Goal: Task Accomplishment & Management: Manage account settings

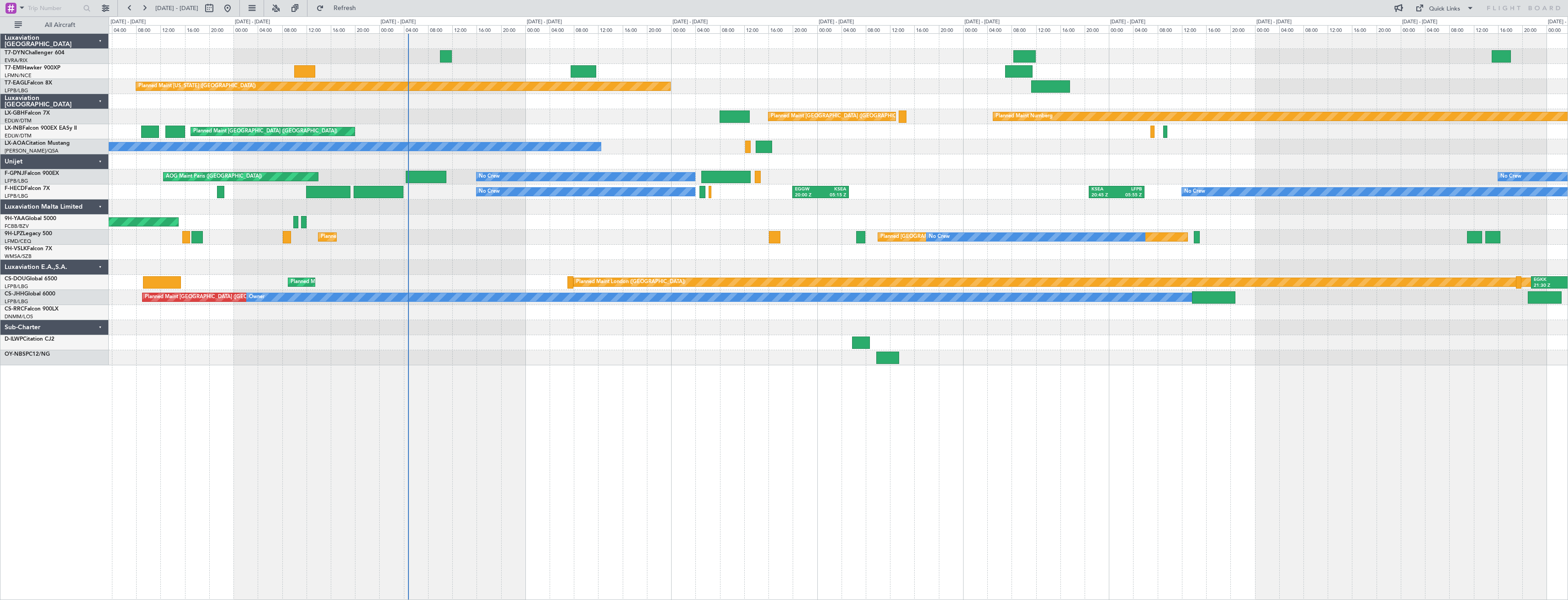
click at [464, 321] on div "Planned Maint [GEOGRAPHIC_DATA] Planned Maint [US_STATE] ([GEOGRAPHIC_DATA]) Pl…" at bounding box center [838, 200] width 1459 height 332
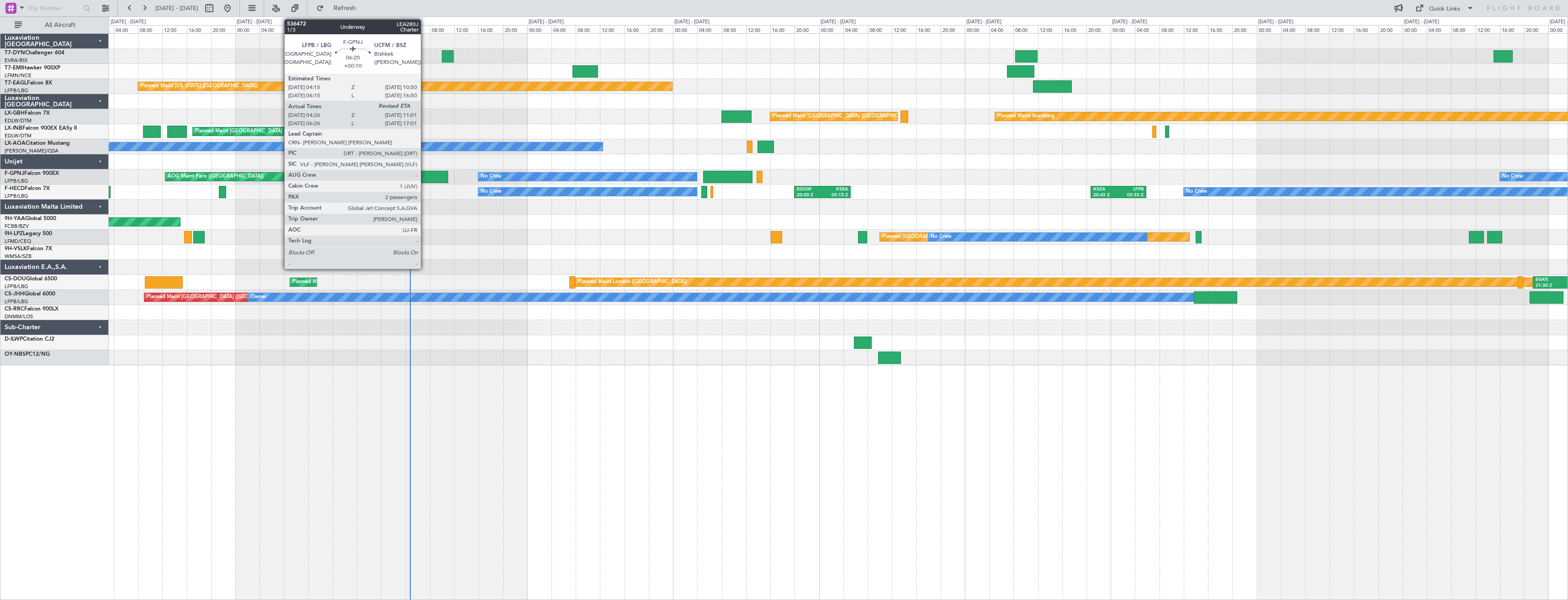
click at [425, 174] on div at bounding box center [428, 177] width 40 height 12
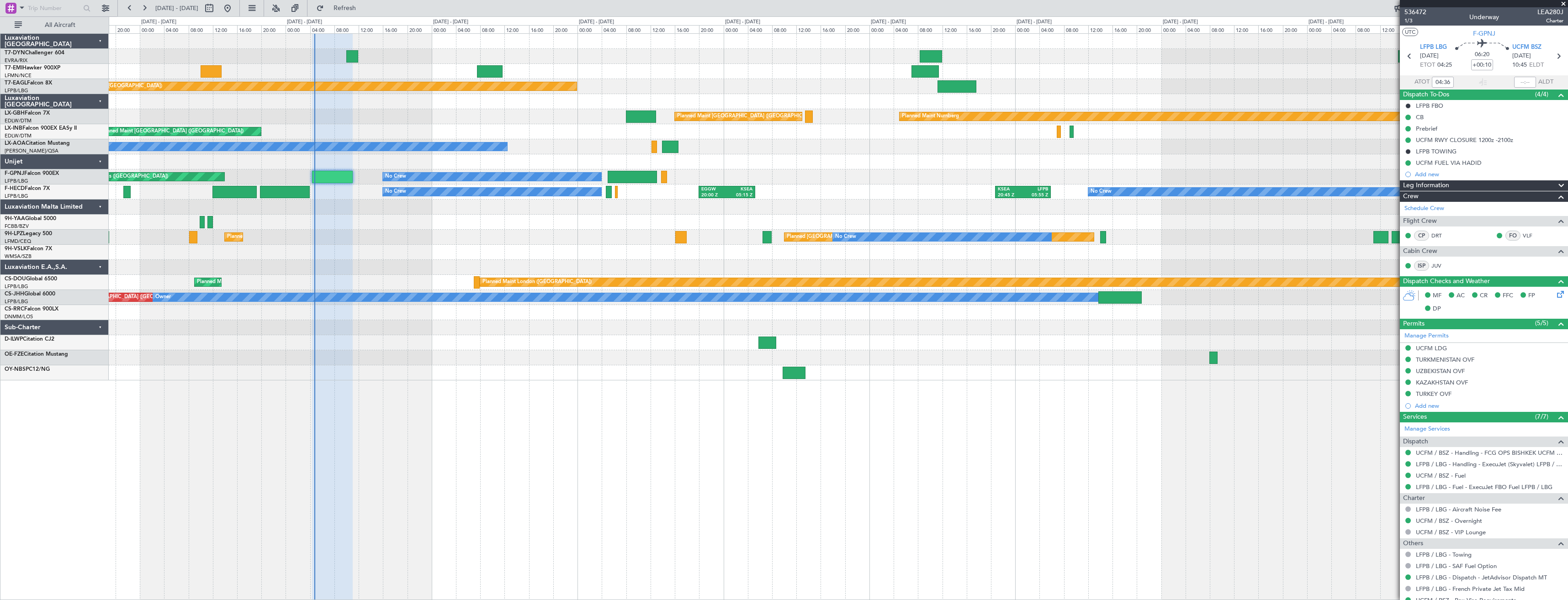
click at [505, 440] on div "Planned Maint [GEOGRAPHIC_DATA] Planned Maint [US_STATE] ([GEOGRAPHIC_DATA]) Pl…" at bounding box center [838, 316] width 1459 height 567
click at [439, 118] on div "Planned Maint Nurnberg Planned Maint [GEOGRAPHIC_DATA] ([GEOGRAPHIC_DATA])" at bounding box center [838, 116] width 1459 height 15
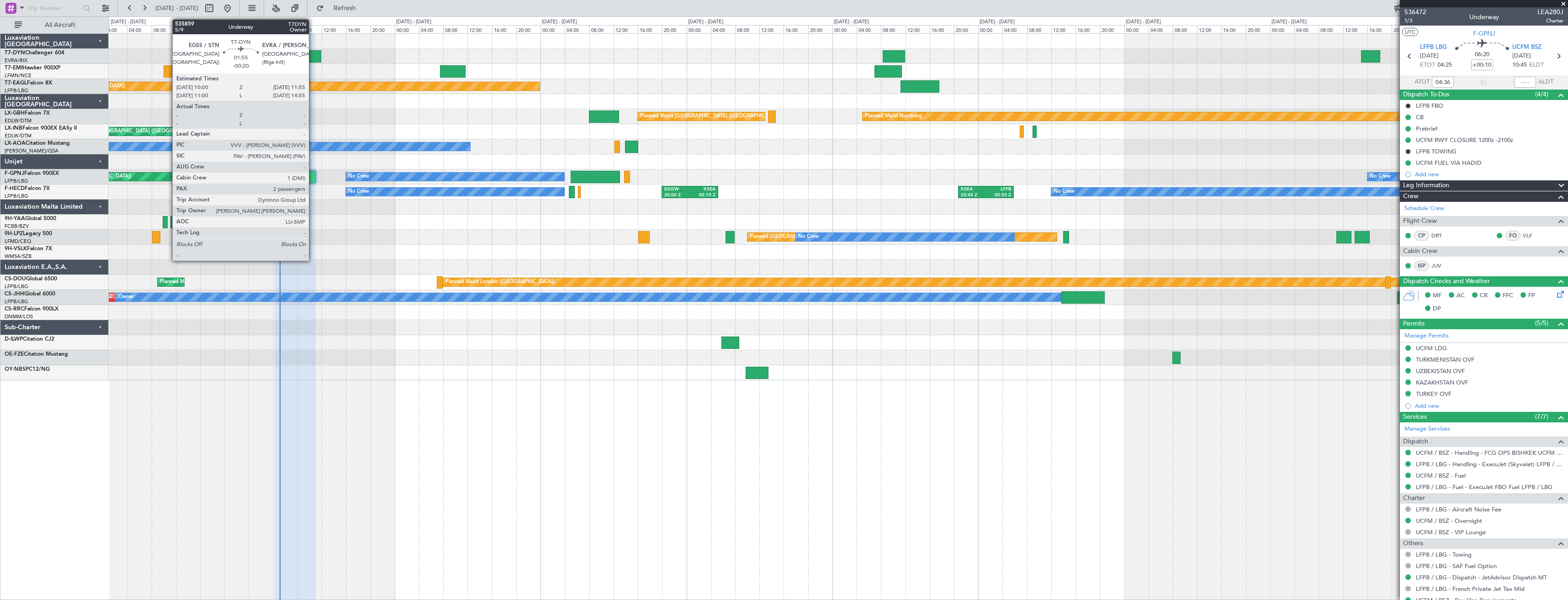
click at [313, 58] on div at bounding box center [315, 57] width 12 height 12
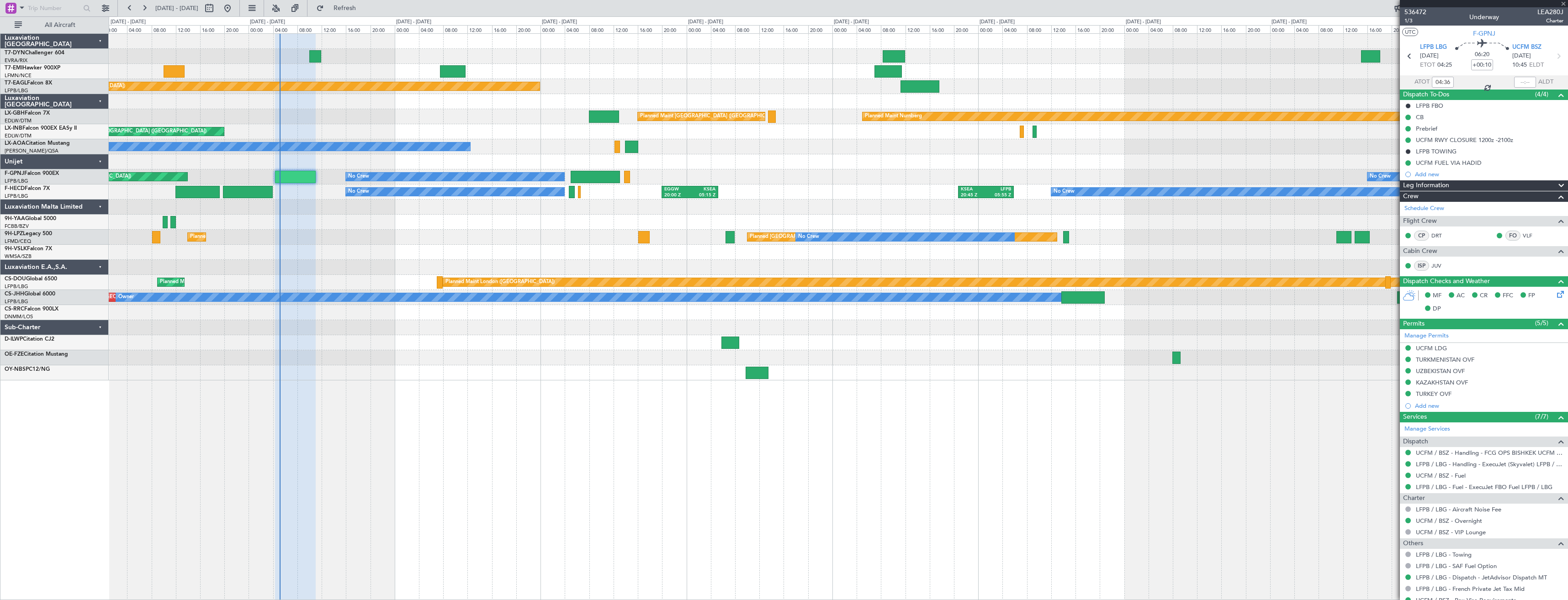
type input "-00:20"
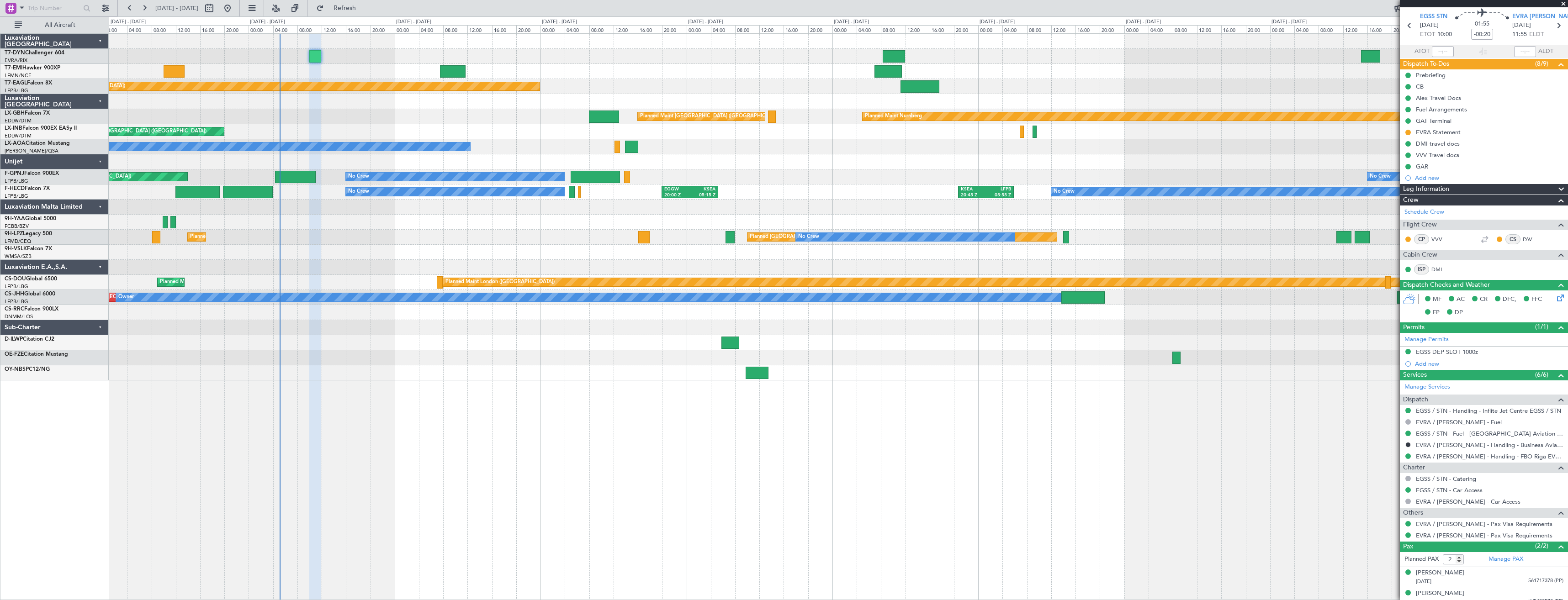
scroll to position [38, 0]
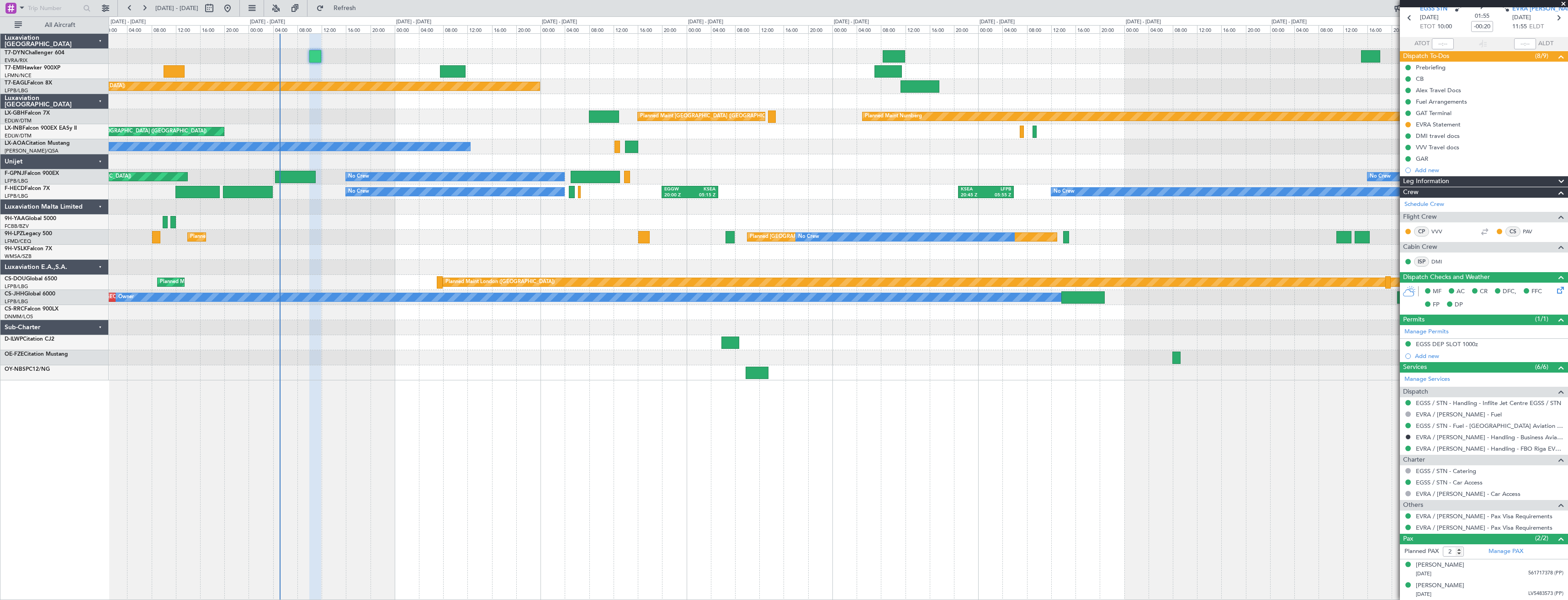
click at [508, 234] on div "Planned [GEOGRAPHIC_DATA] ([GEOGRAPHIC_DATA]) No Crew Planned Maint [GEOGRAPHIC…" at bounding box center [838, 237] width 1459 height 15
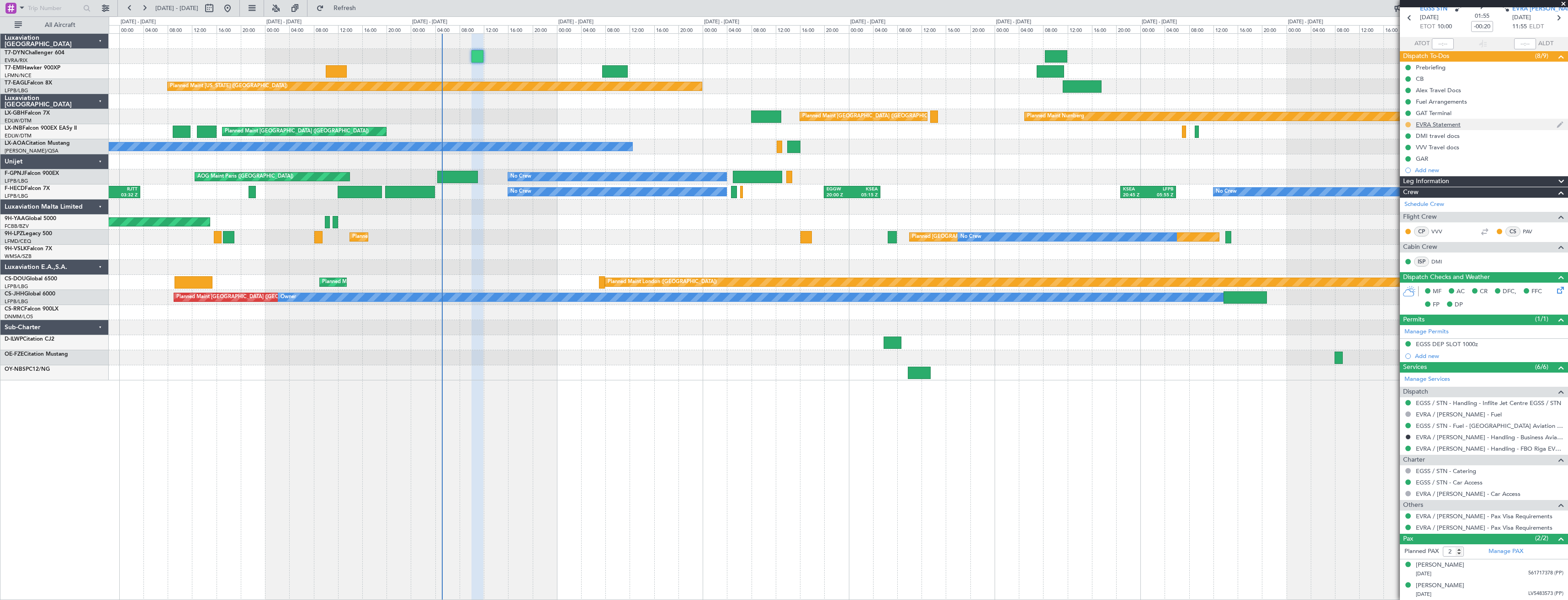
click at [1407, 123] on button at bounding box center [1408, 124] width 5 height 5
click at [1399, 167] on span "Completed" at bounding box center [1412, 164] width 30 height 9
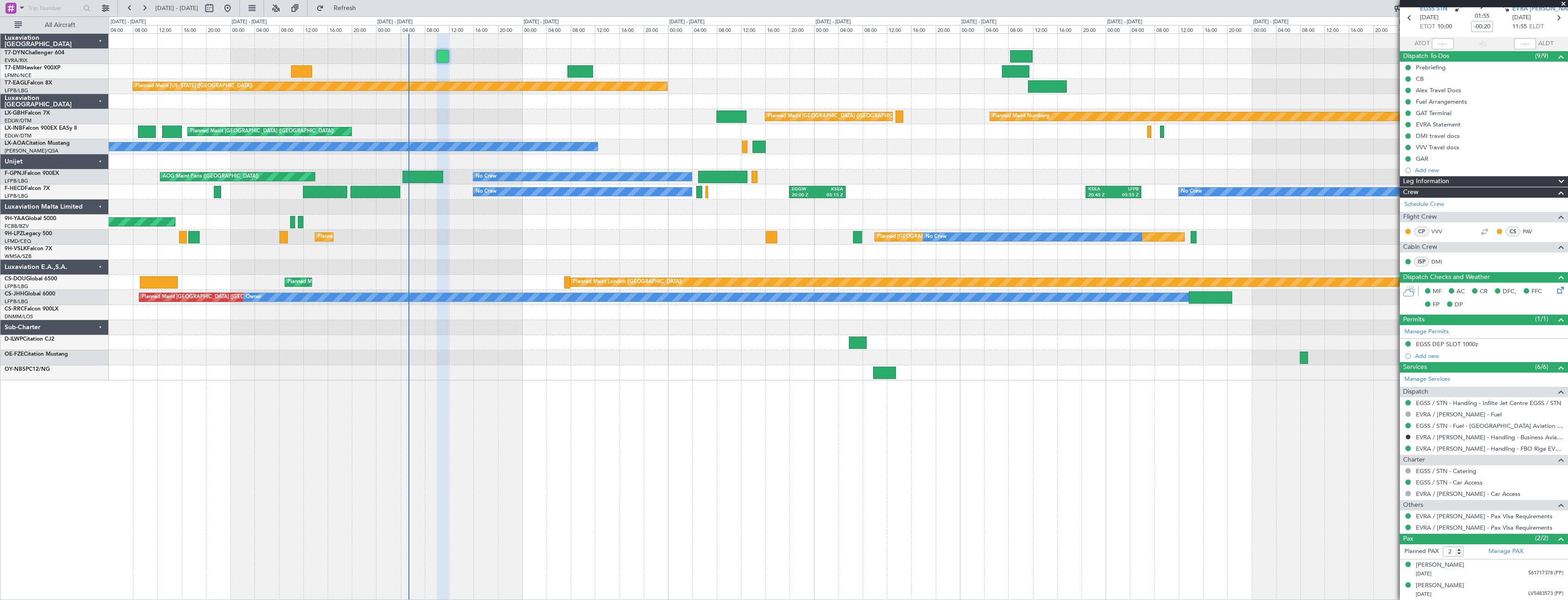
click at [570, 448] on div "Planned Maint [GEOGRAPHIC_DATA] Planned Maint [US_STATE] ([GEOGRAPHIC_DATA]) Pl…" at bounding box center [838, 316] width 1459 height 567
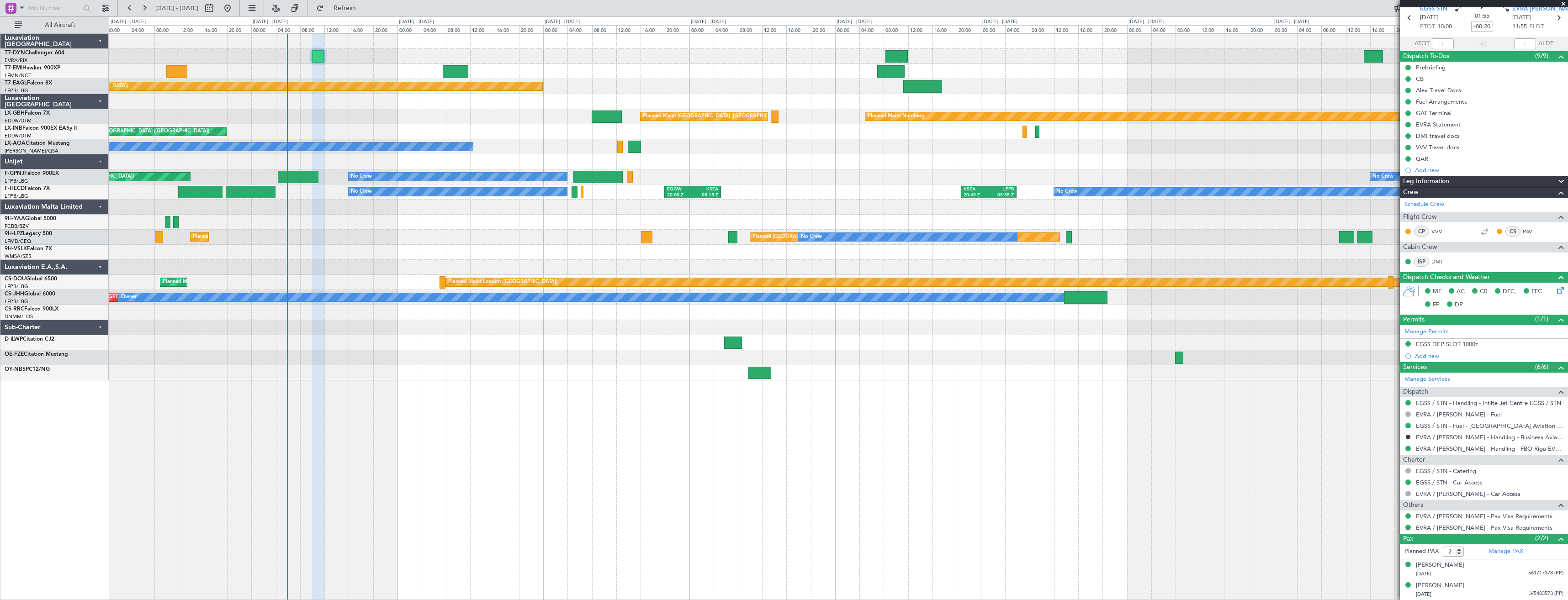
click at [341, 234] on div "Planned Maint [GEOGRAPHIC_DATA] ([GEOGRAPHIC_DATA]) [GEOGRAPHIC_DATA] ([GEOGRAP…" at bounding box center [838, 237] width 1459 height 15
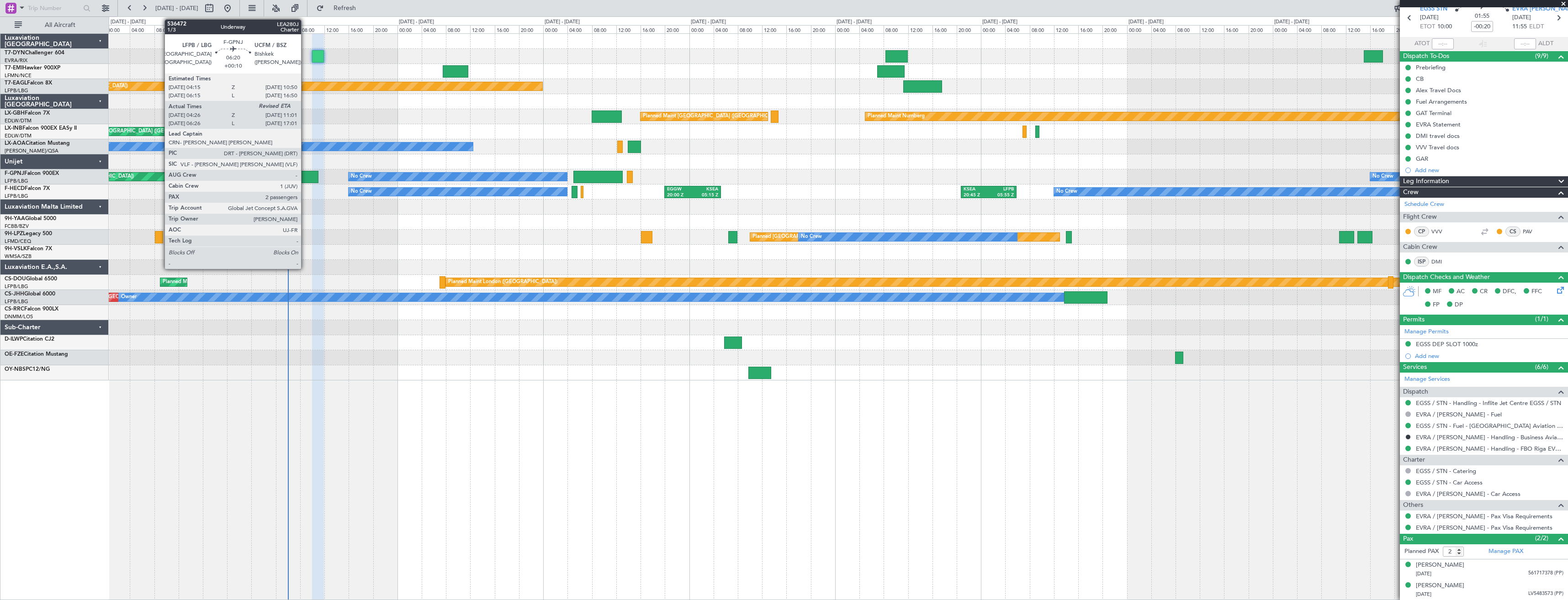
click at [305, 178] on div at bounding box center [298, 177] width 40 height 12
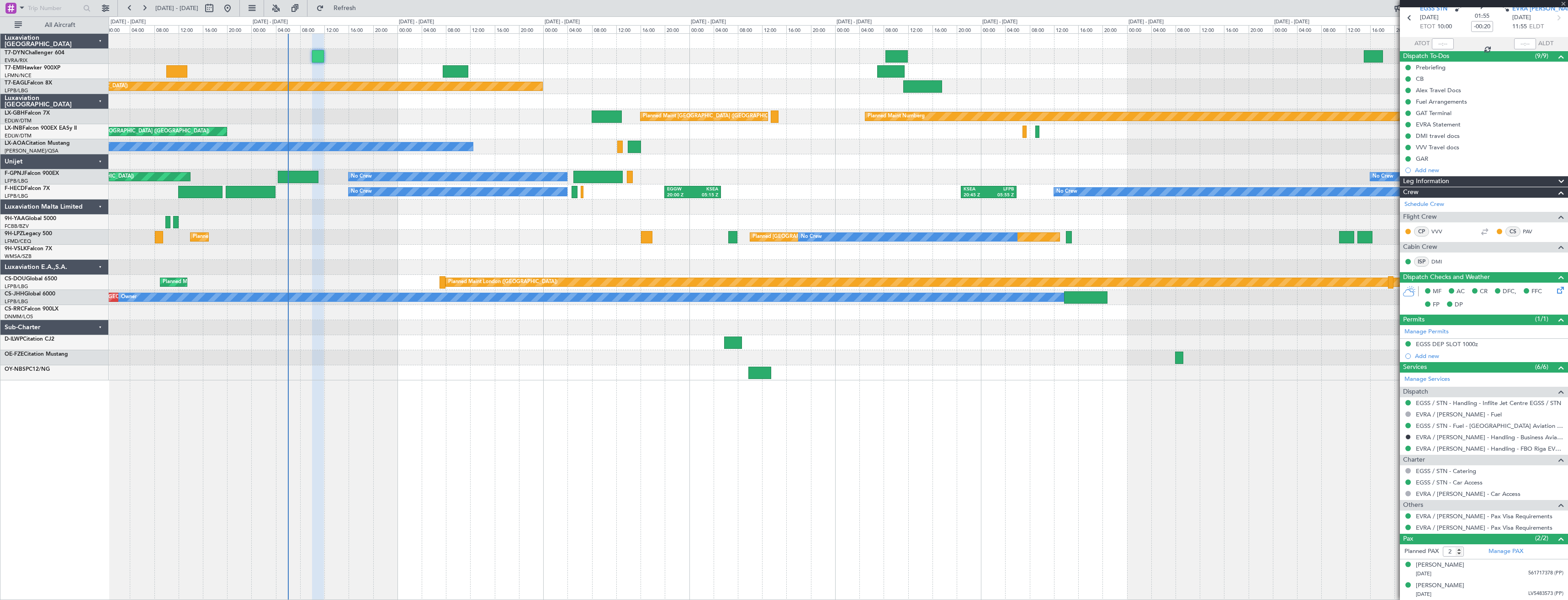
type input "+00:10"
type input "04:36"
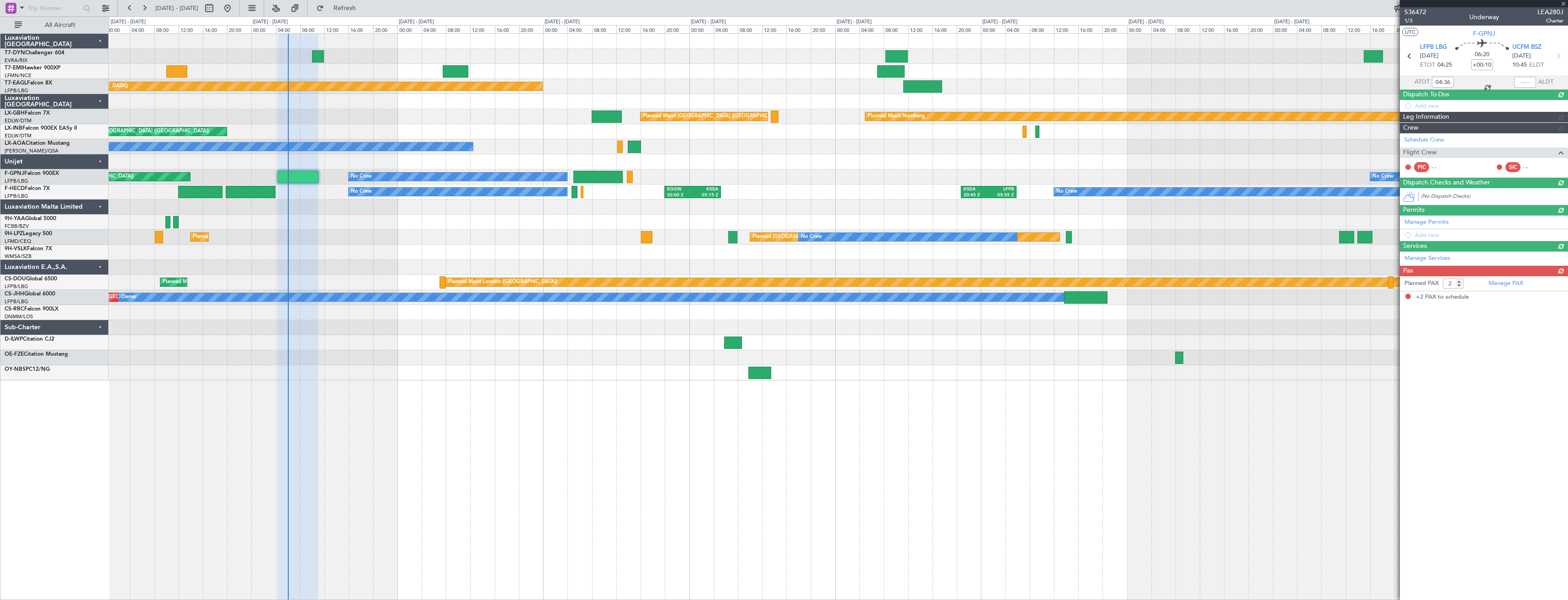
scroll to position [0, 0]
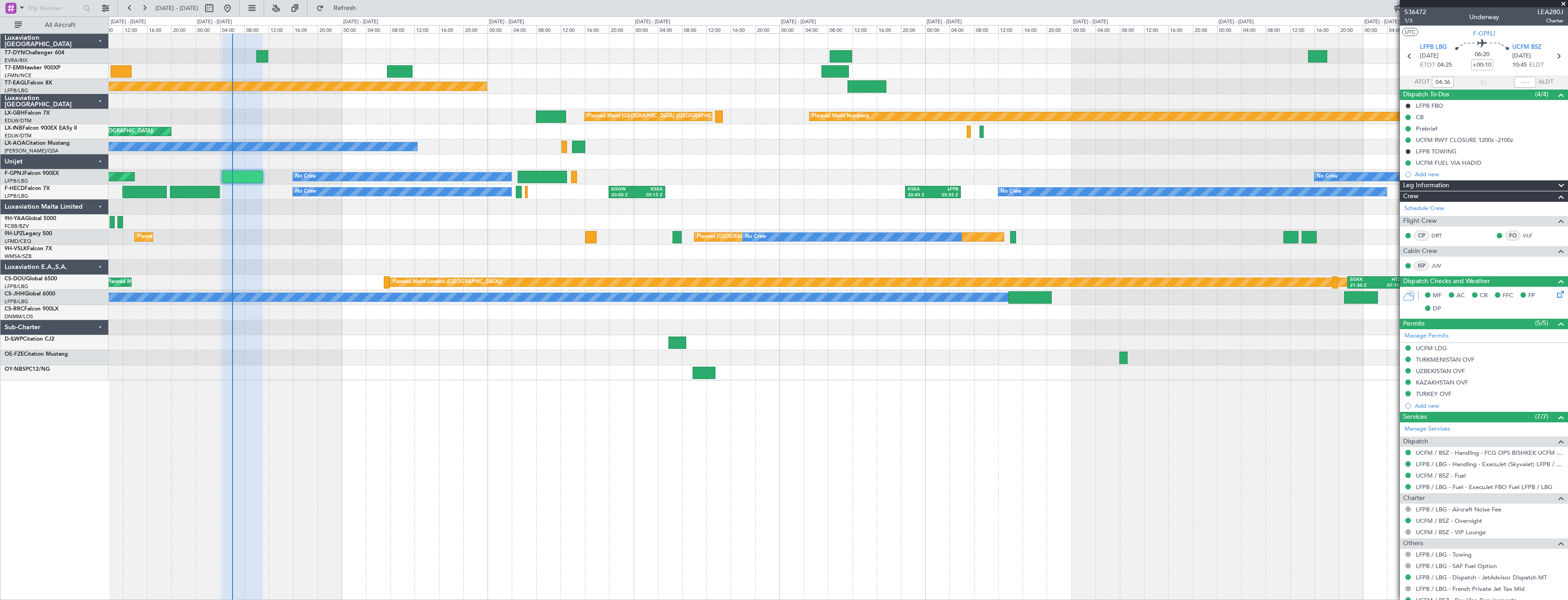
click at [785, 189] on div "No Crew No Crew EGGW 20:00 Z KSEA 05:15 Z KSEA 20:45 Z LFPB 05:55 Z UGTB 18:51 …" at bounding box center [838, 192] width 1459 height 15
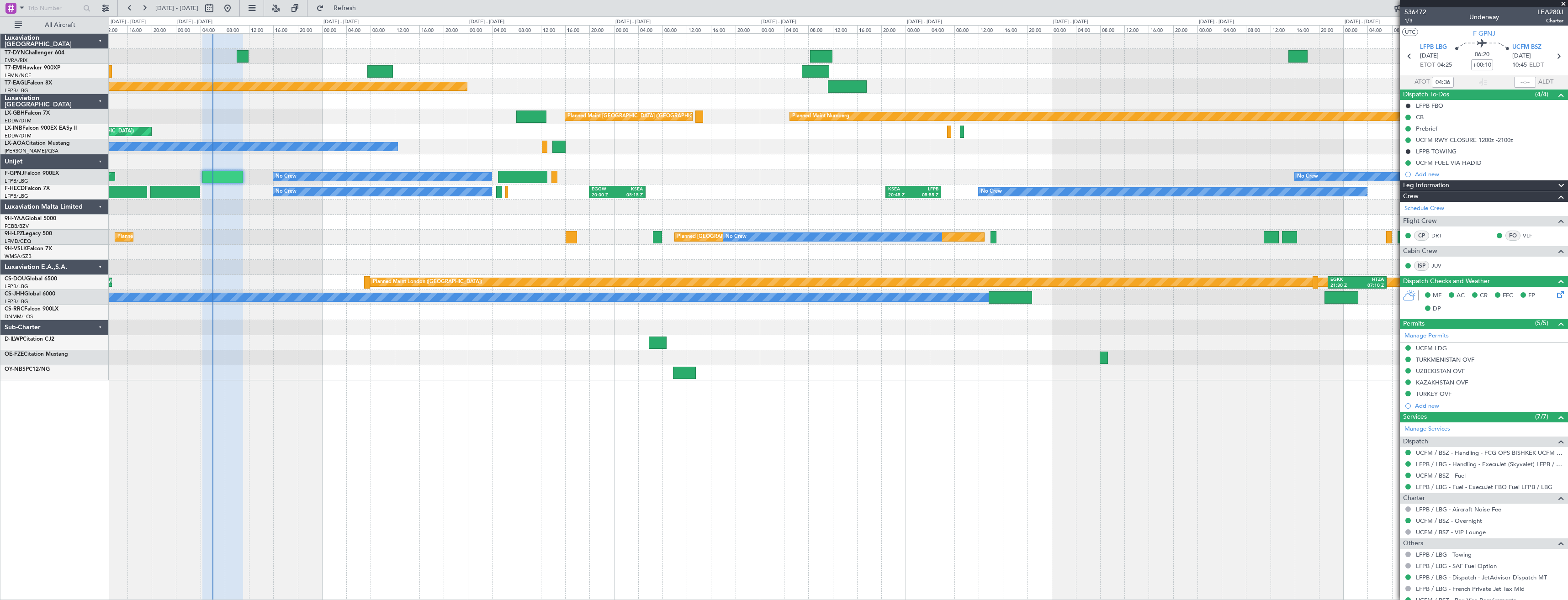
click at [461, 219] on div "AOG Maint Brazzaville (Maya-maya)" at bounding box center [838, 222] width 1459 height 15
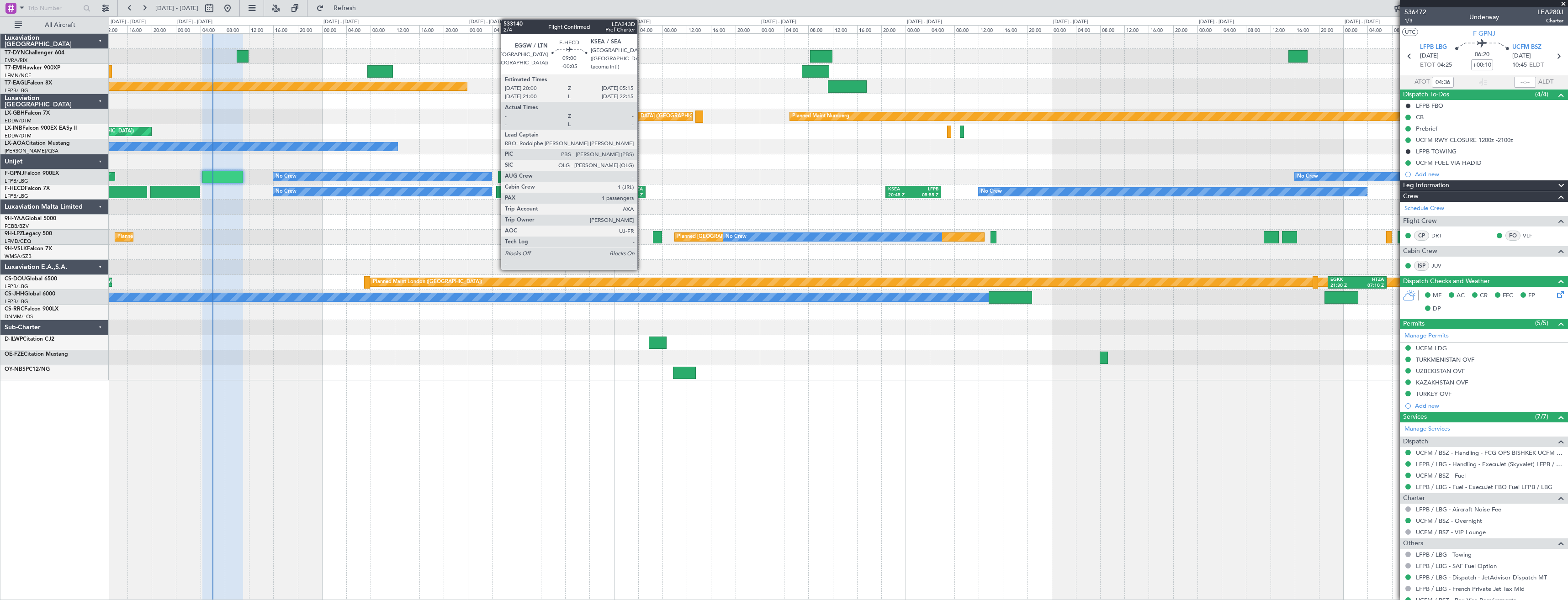
click at [642, 192] on div "KSEA" at bounding box center [630, 189] width 26 height 7
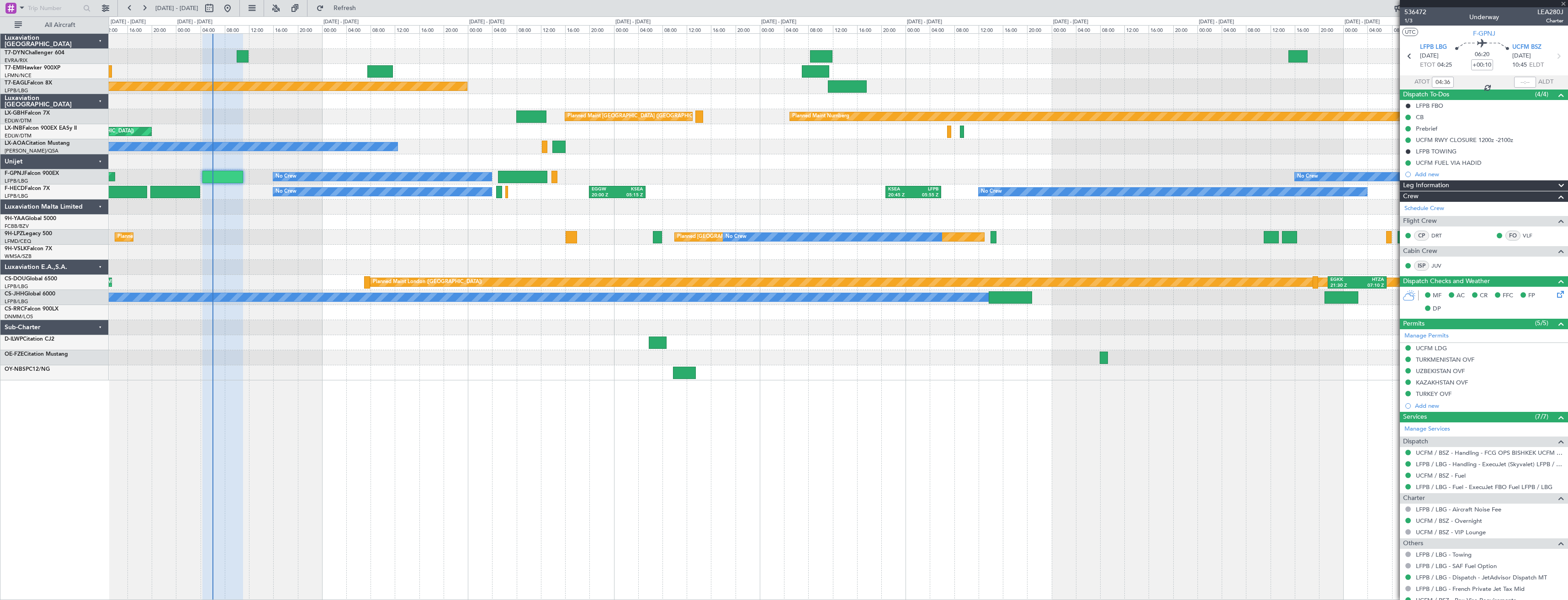
type input "-00:05"
type input "1"
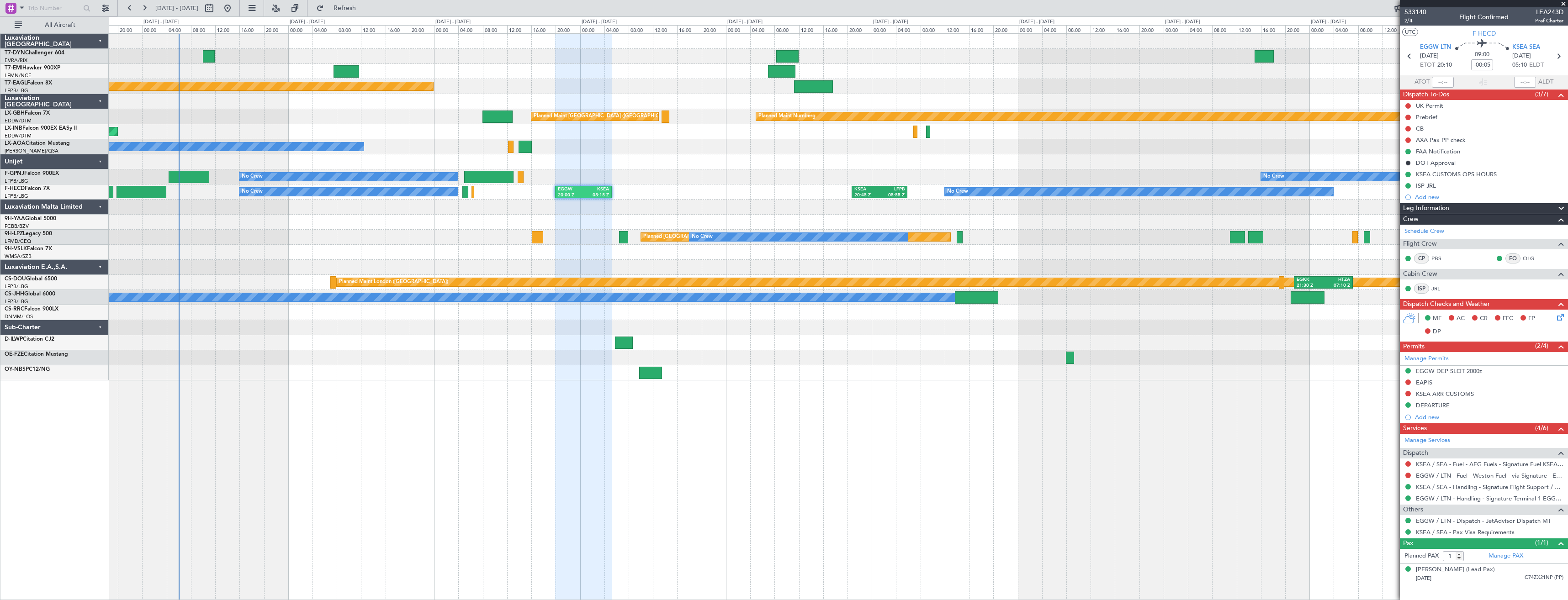
click at [1111, 241] on div "Planned [GEOGRAPHIC_DATA] ([GEOGRAPHIC_DATA]) No Crew Planned Maint [GEOGRAPHIC…" at bounding box center [838, 237] width 1459 height 15
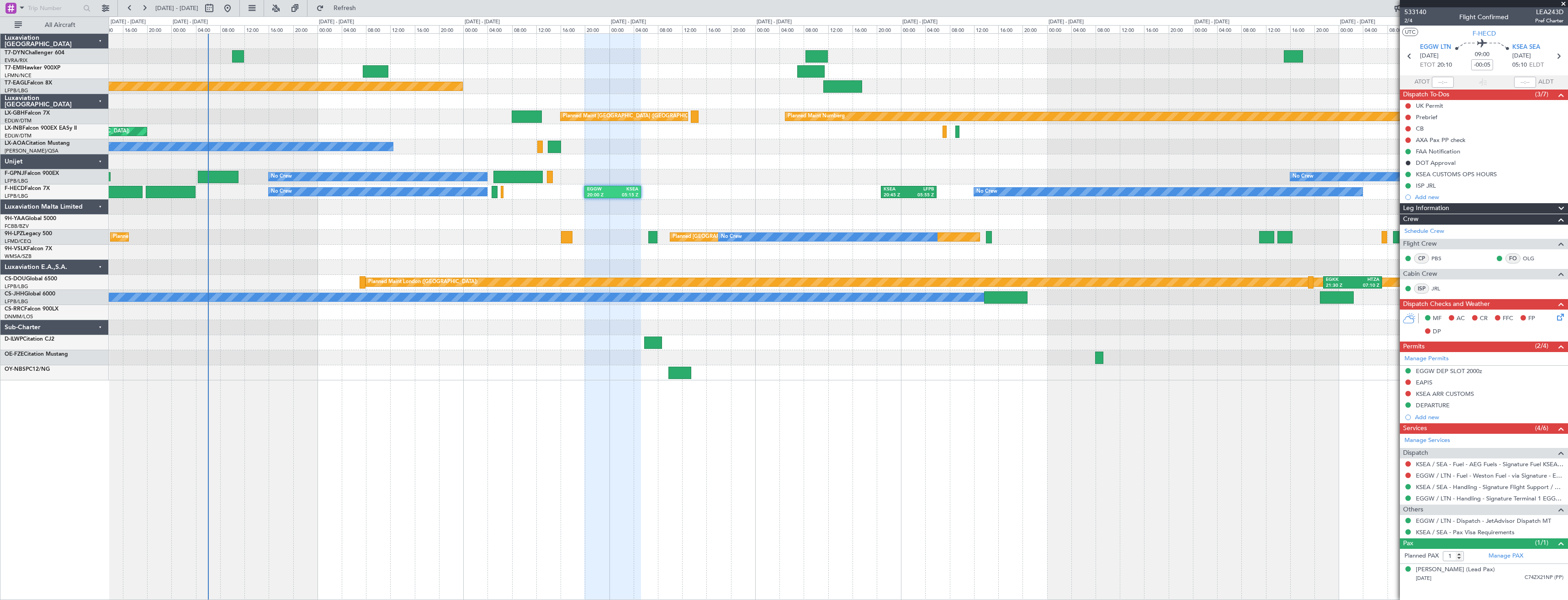
click at [674, 187] on div "No Crew No Crew EGGW 20:00 Z KSEA 05:15 Z KSEA 20:45 Z LFPB 05:55 Z UGTB 18:51 …" at bounding box center [838, 192] width 1459 height 15
click at [503, 114] on div "Planned Maint Nurnberg Planned Maint [GEOGRAPHIC_DATA] ([GEOGRAPHIC_DATA])" at bounding box center [838, 116] width 1459 height 15
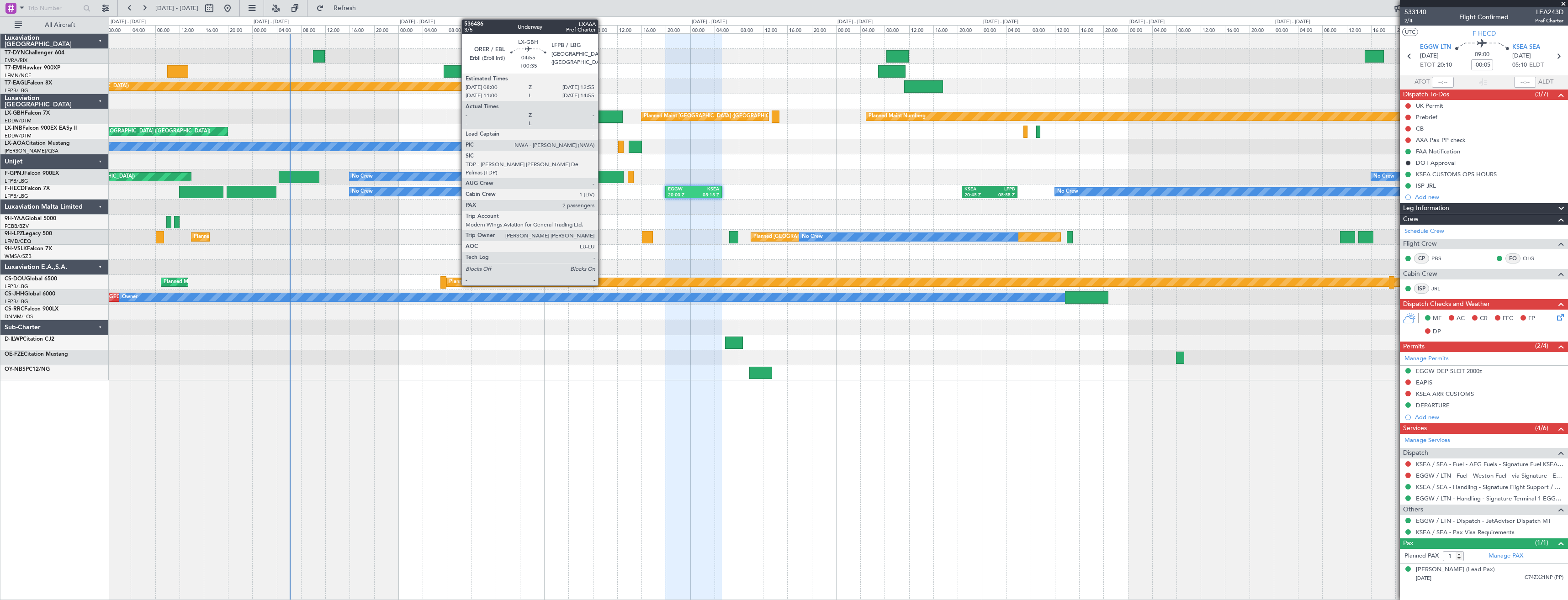
click at [602, 114] on div at bounding box center [608, 117] width 30 height 12
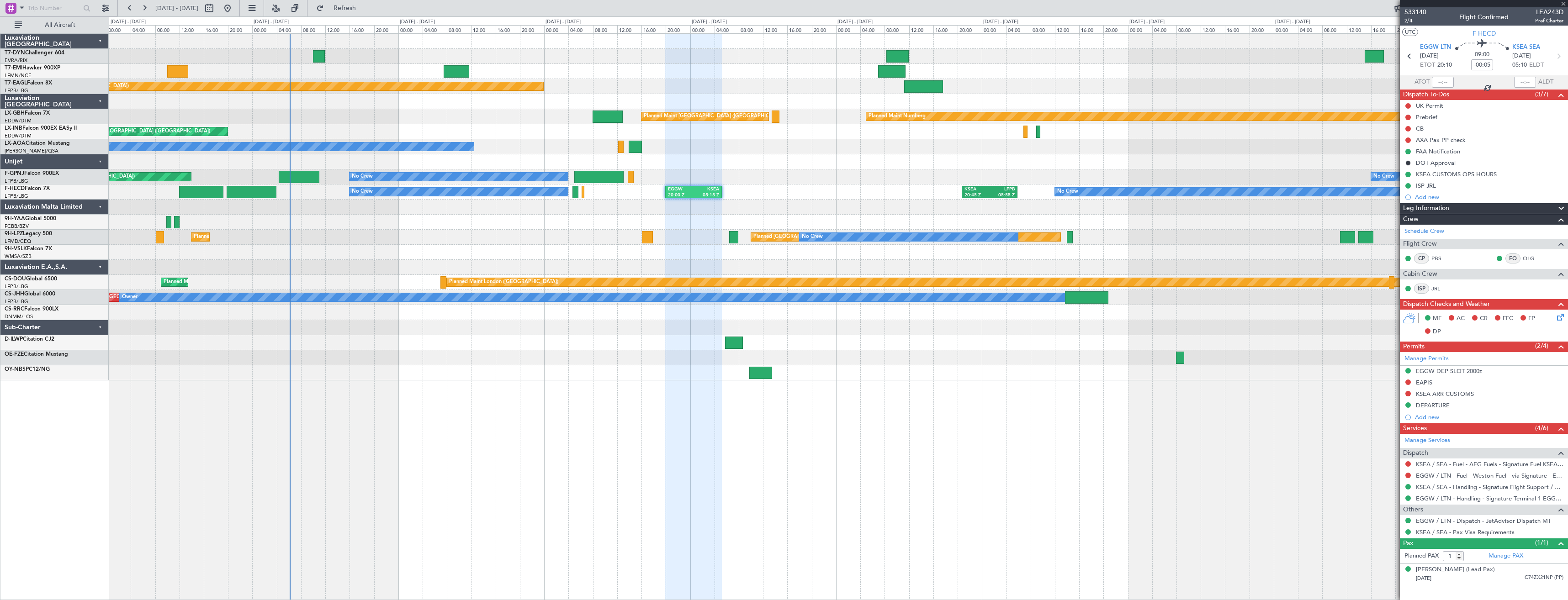
type input "+00:35"
type input "2"
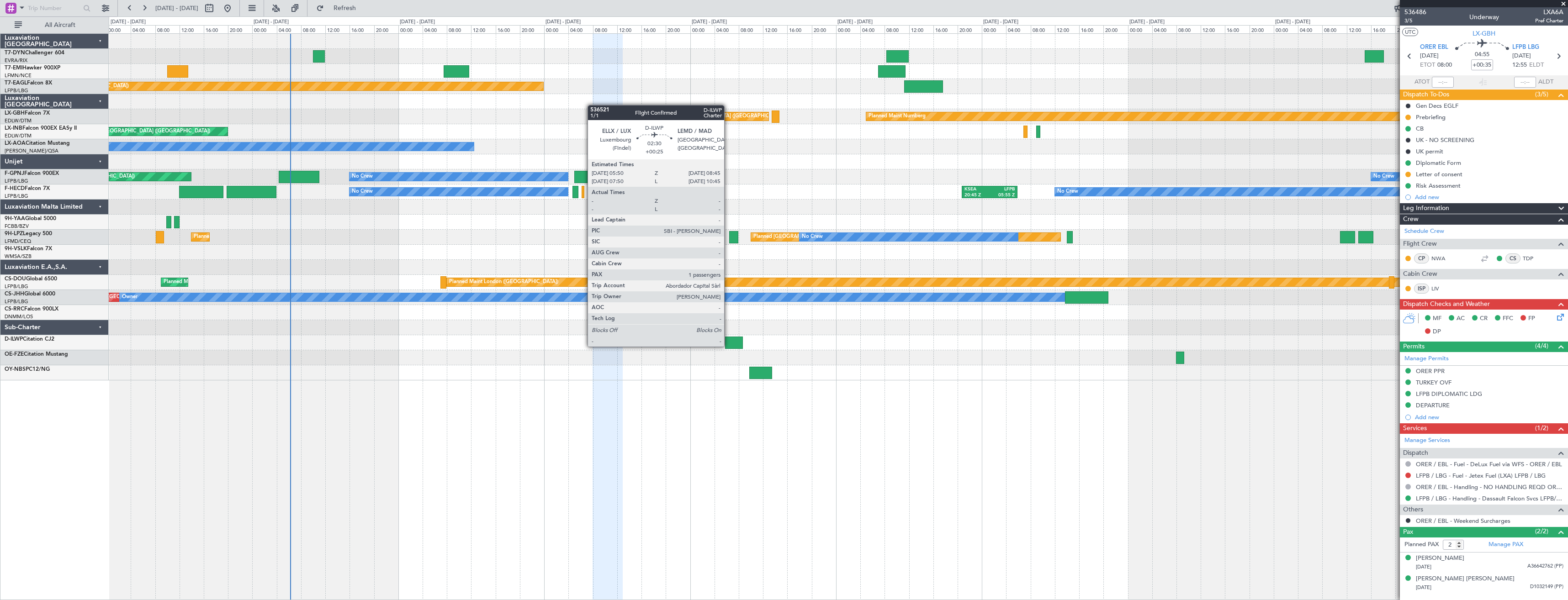
click at [728, 346] on div at bounding box center [733, 343] width 18 height 12
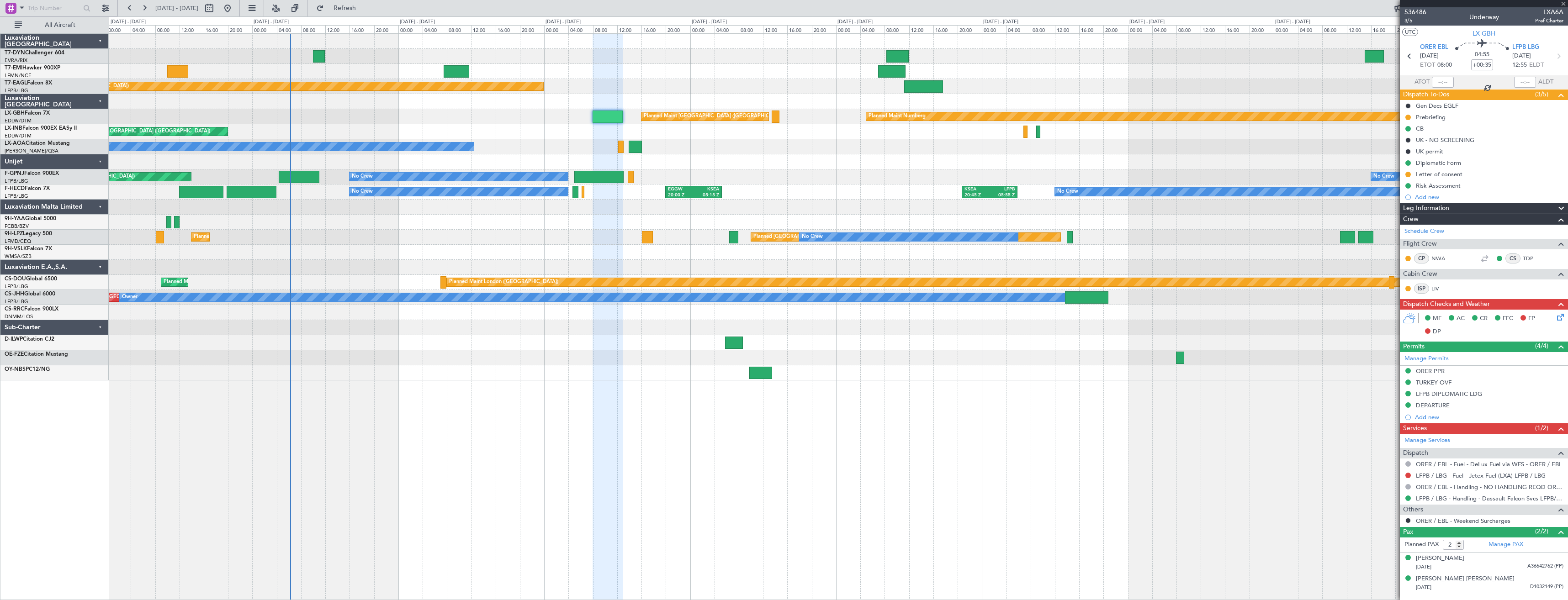
type input "+00:25"
type input "1"
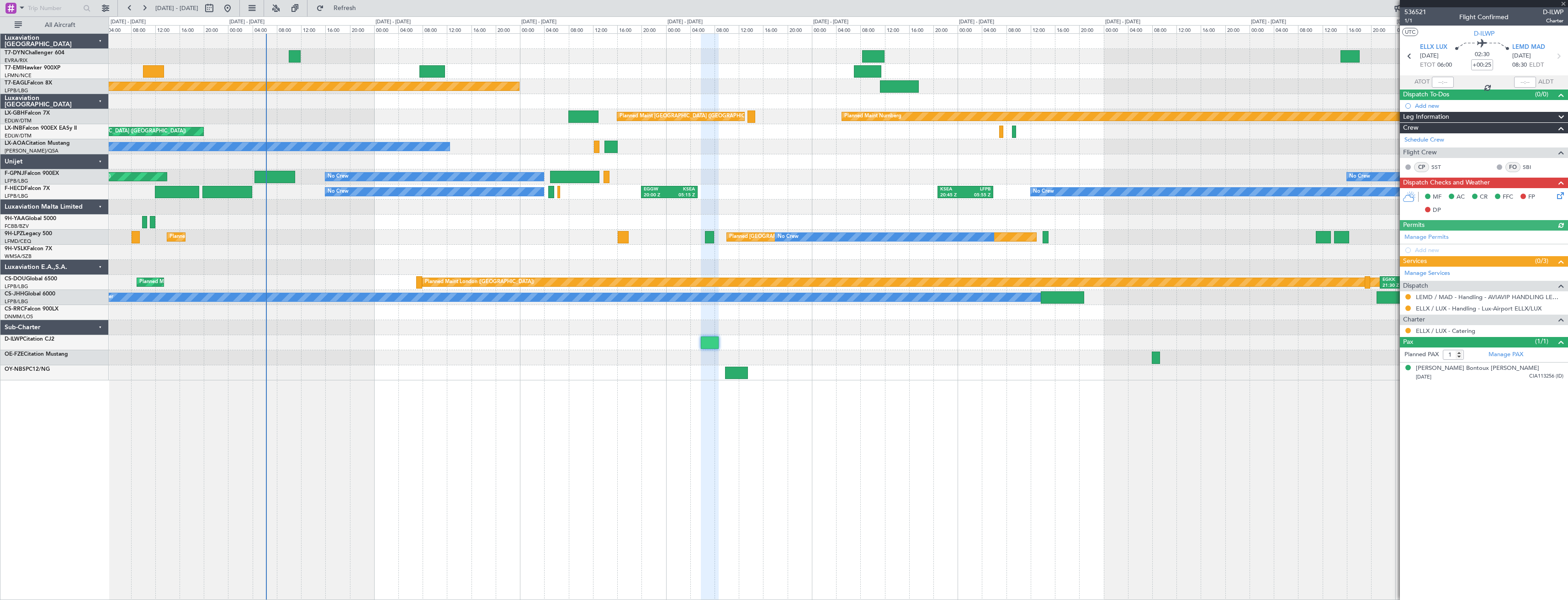
click at [693, 357] on div at bounding box center [838, 358] width 1459 height 15
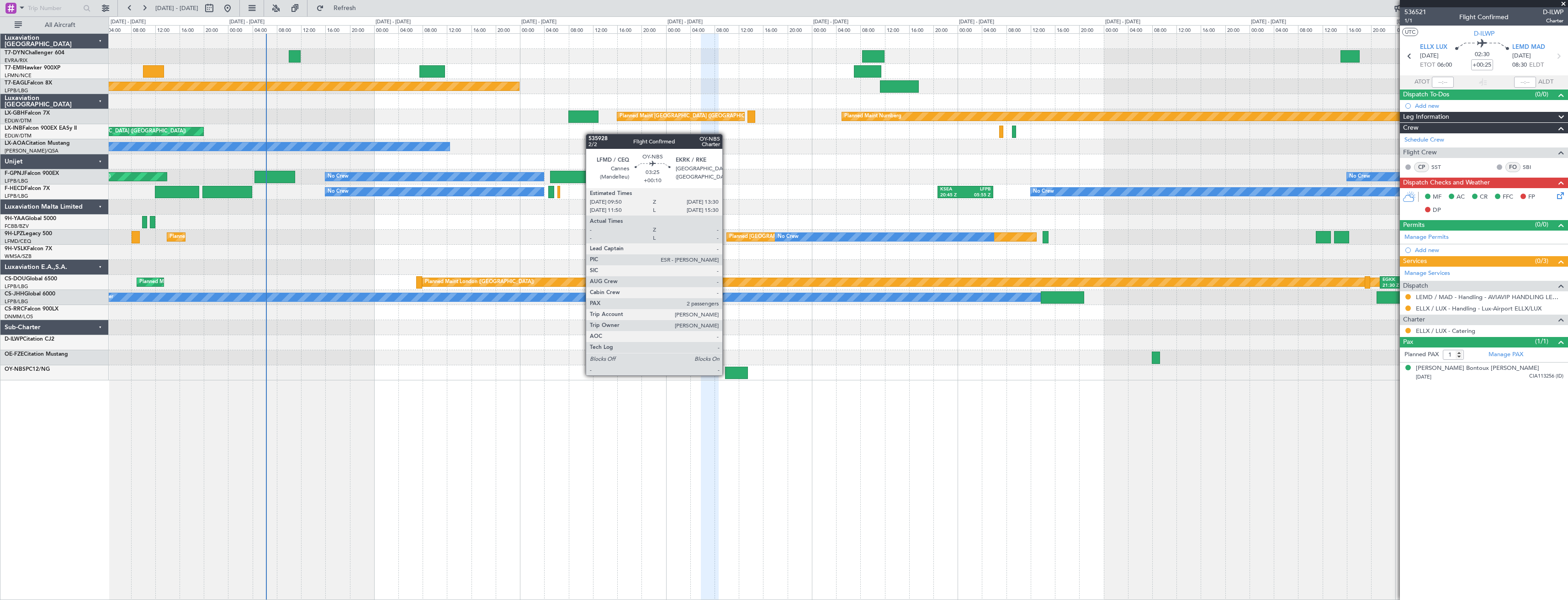
click at [726, 374] on div at bounding box center [736, 373] width 23 height 12
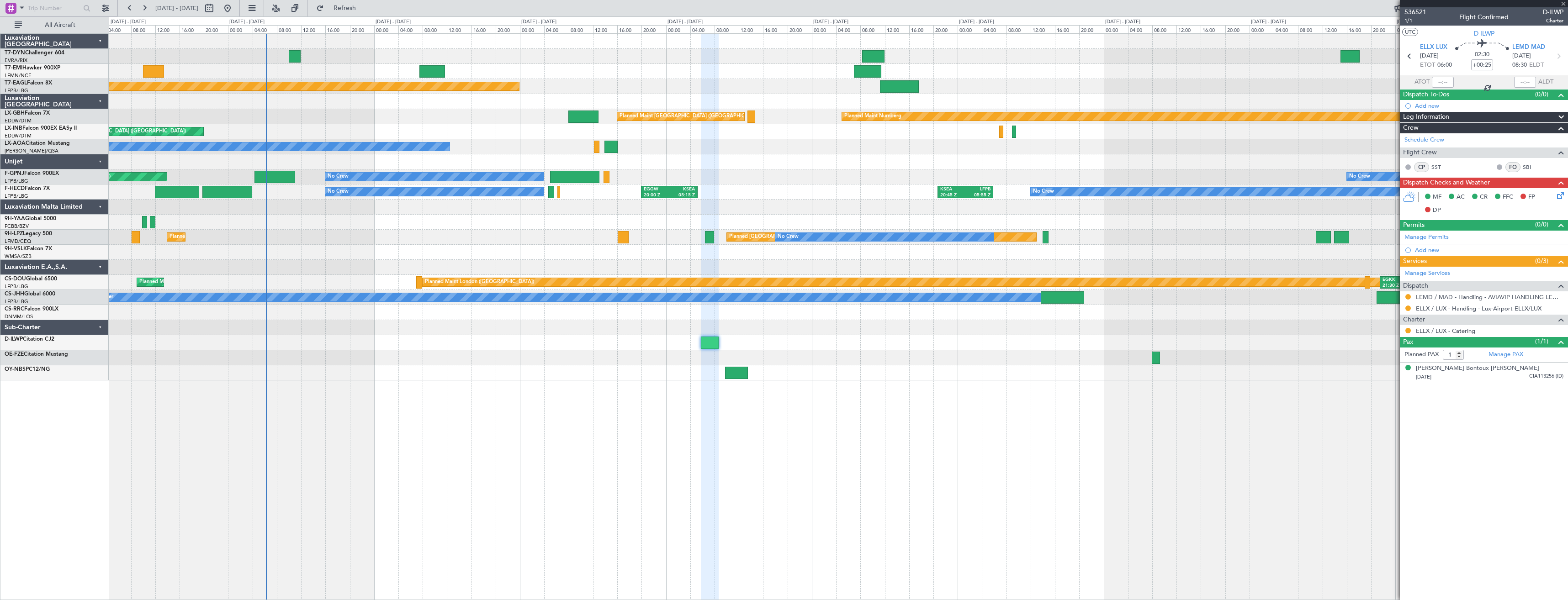
type input "+00:10"
type input "2"
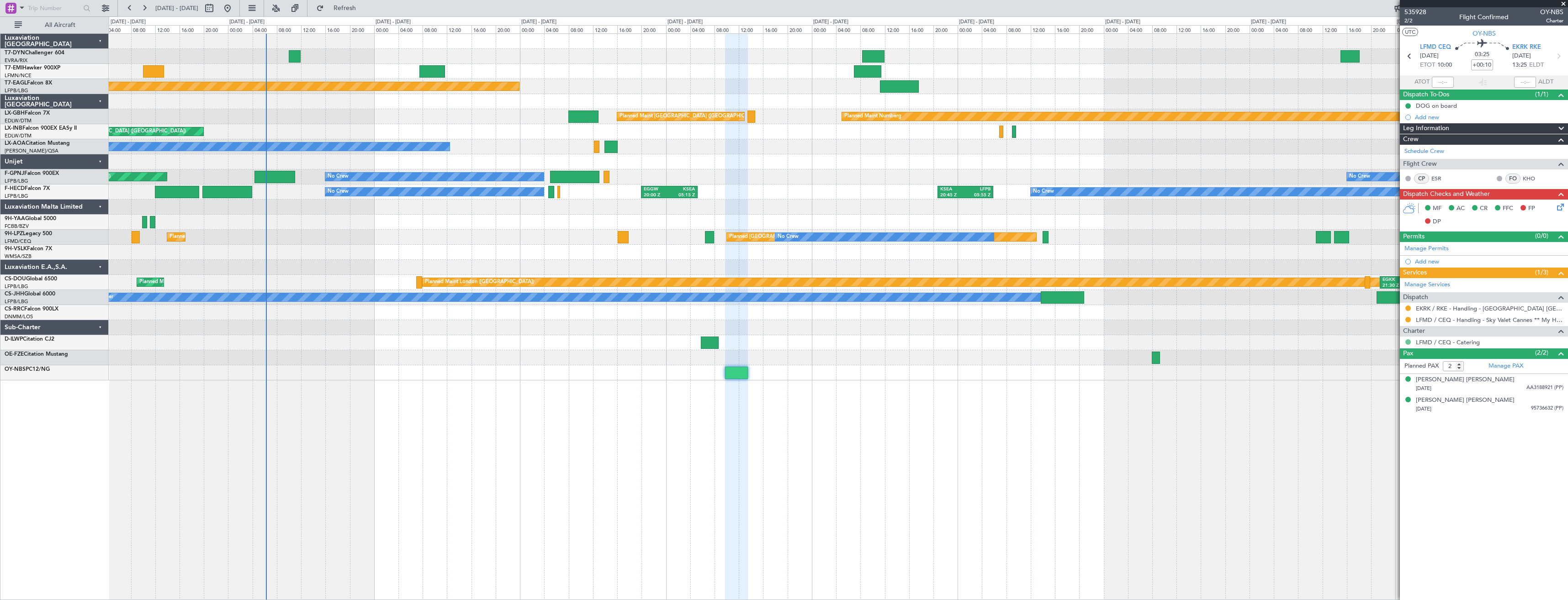
click at [1407, 343] on button at bounding box center [1408, 342] width 5 height 5
click at [1389, 393] on span "Requested" at bounding box center [1382, 396] width 29 height 9
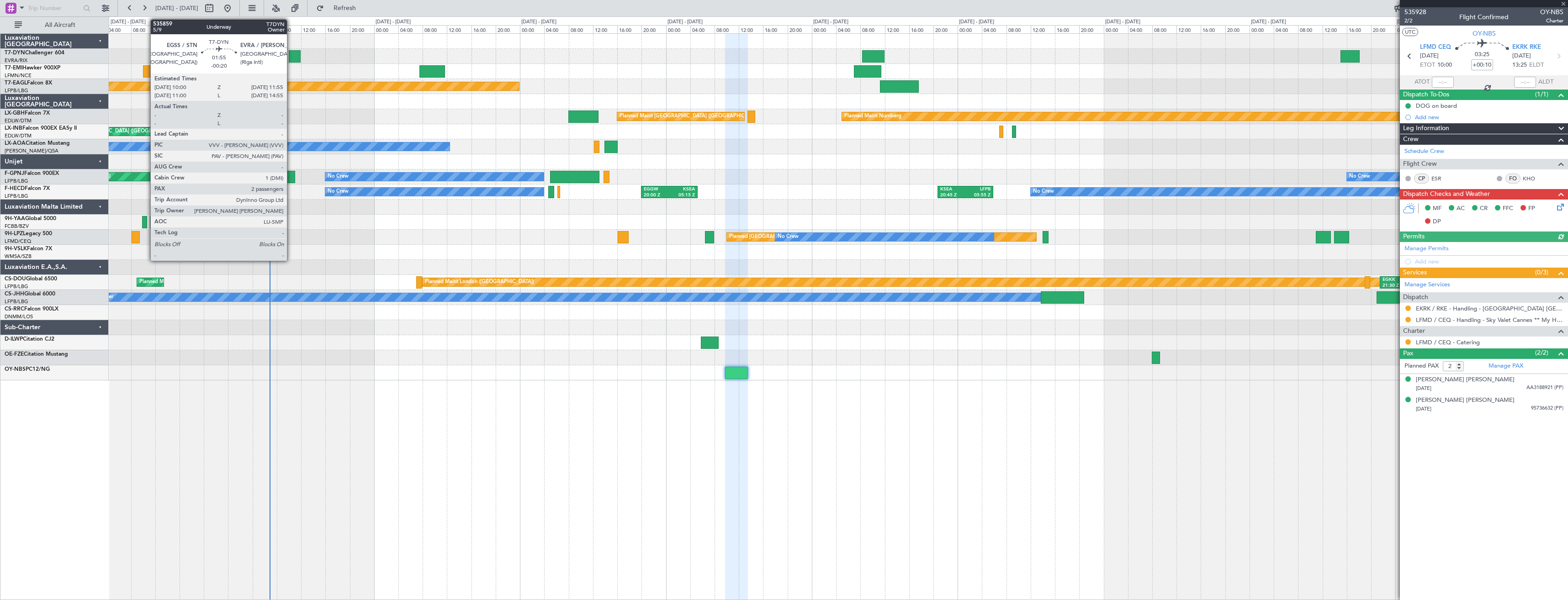
type input "-00:20"
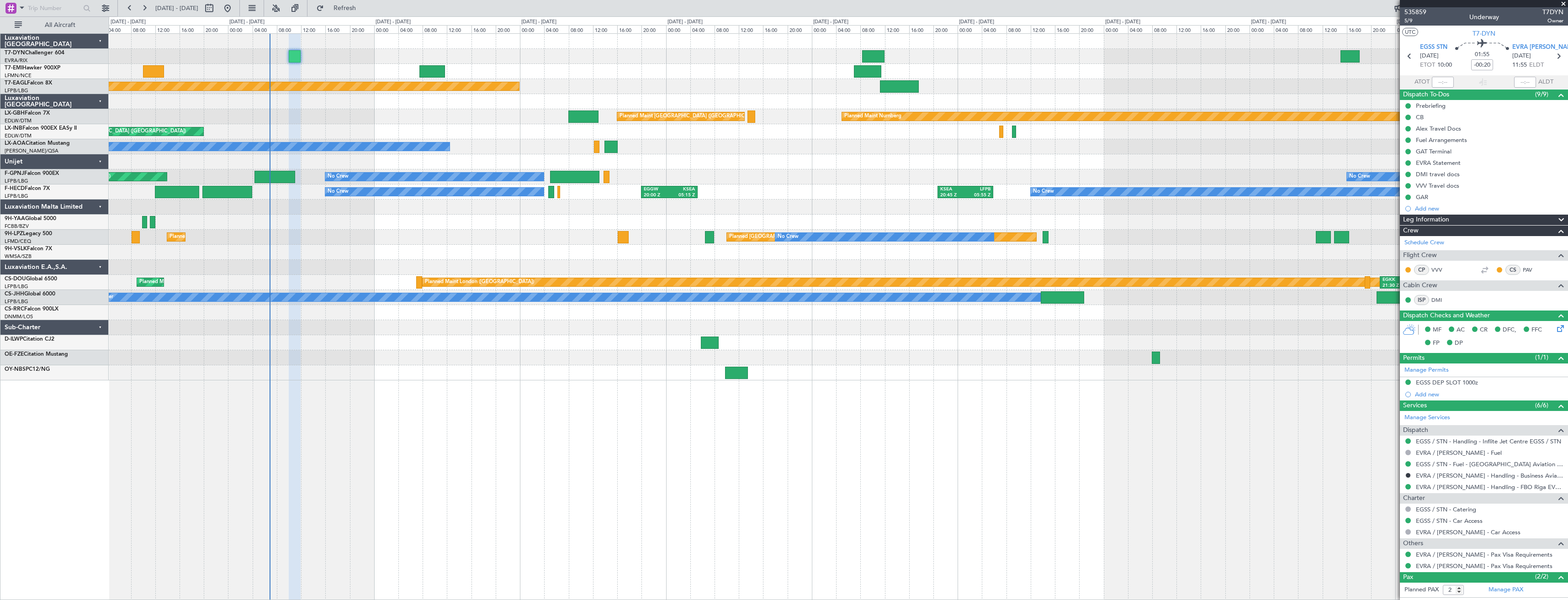
click at [1500, 130] on div "Alex Travel Docs" at bounding box center [1484, 128] width 168 height 12
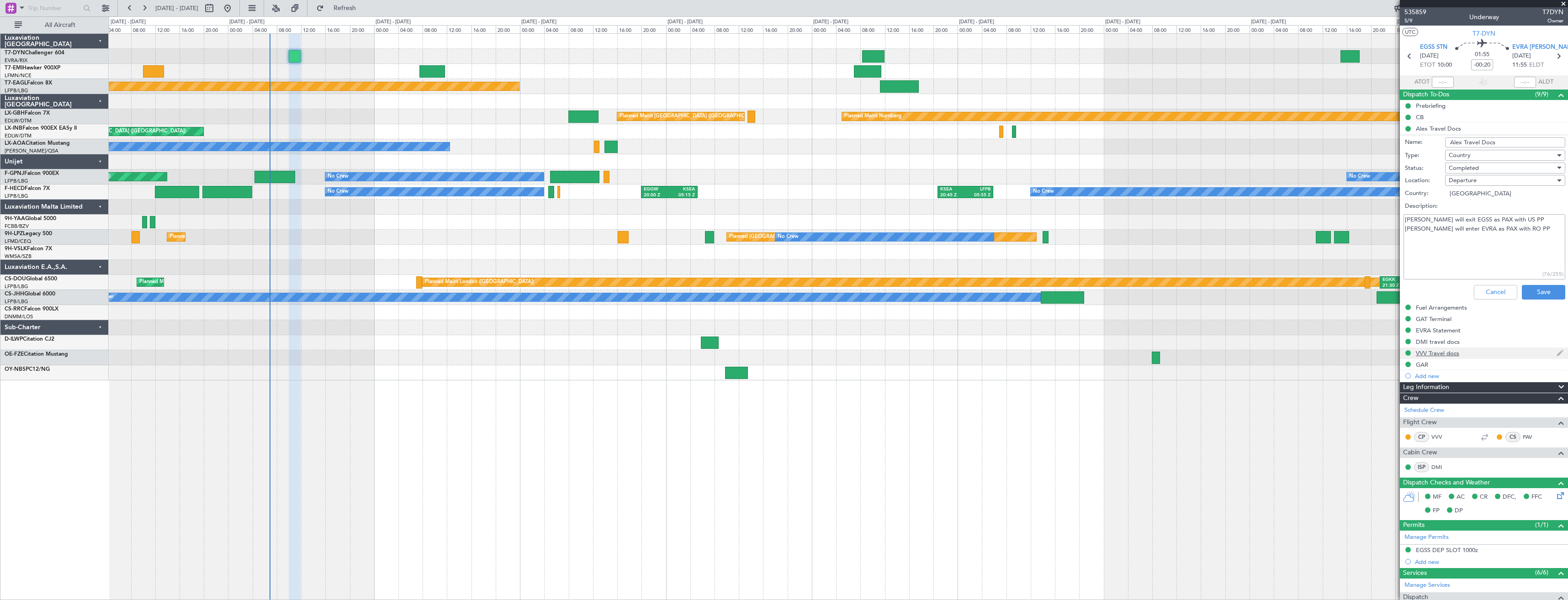
click at [1476, 351] on div "VVV Travel docs" at bounding box center [1484, 353] width 168 height 12
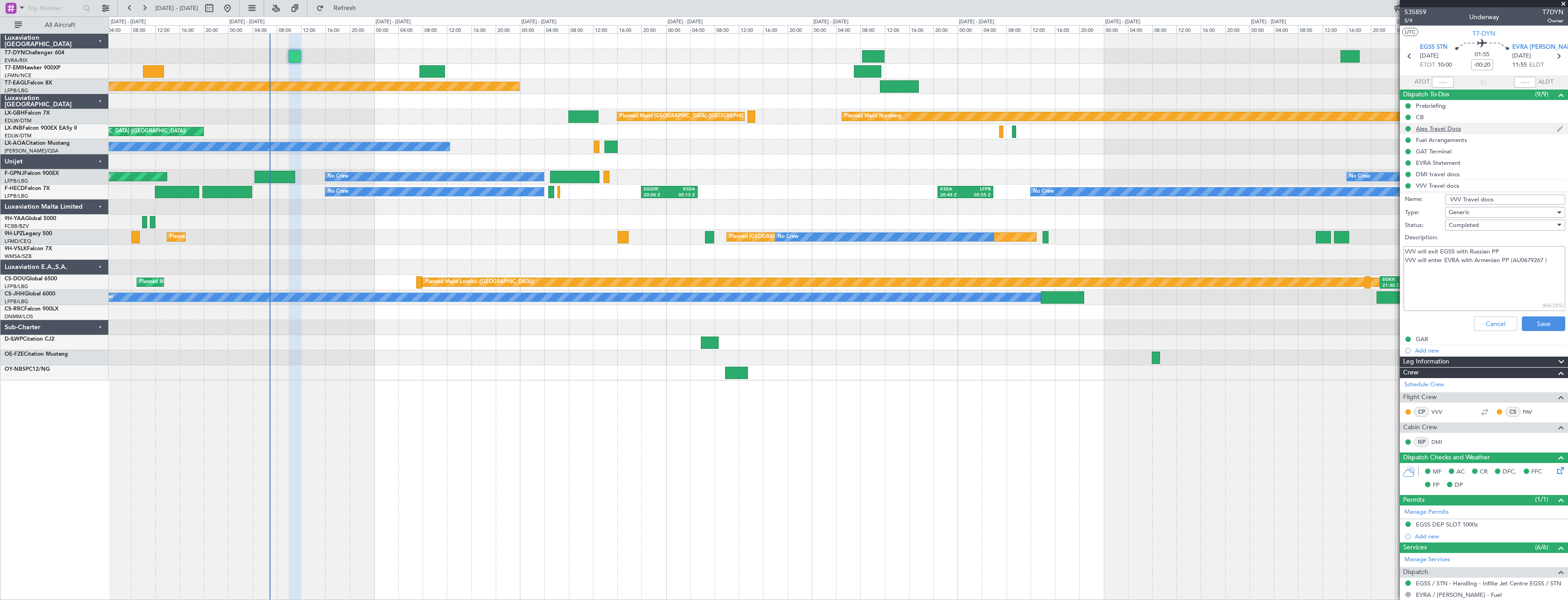
click at [1489, 127] on div "Alex Travel Docs" at bounding box center [1484, 128] width 168 height 12
